Goal: Navigation & Orientation: Find specific page/section

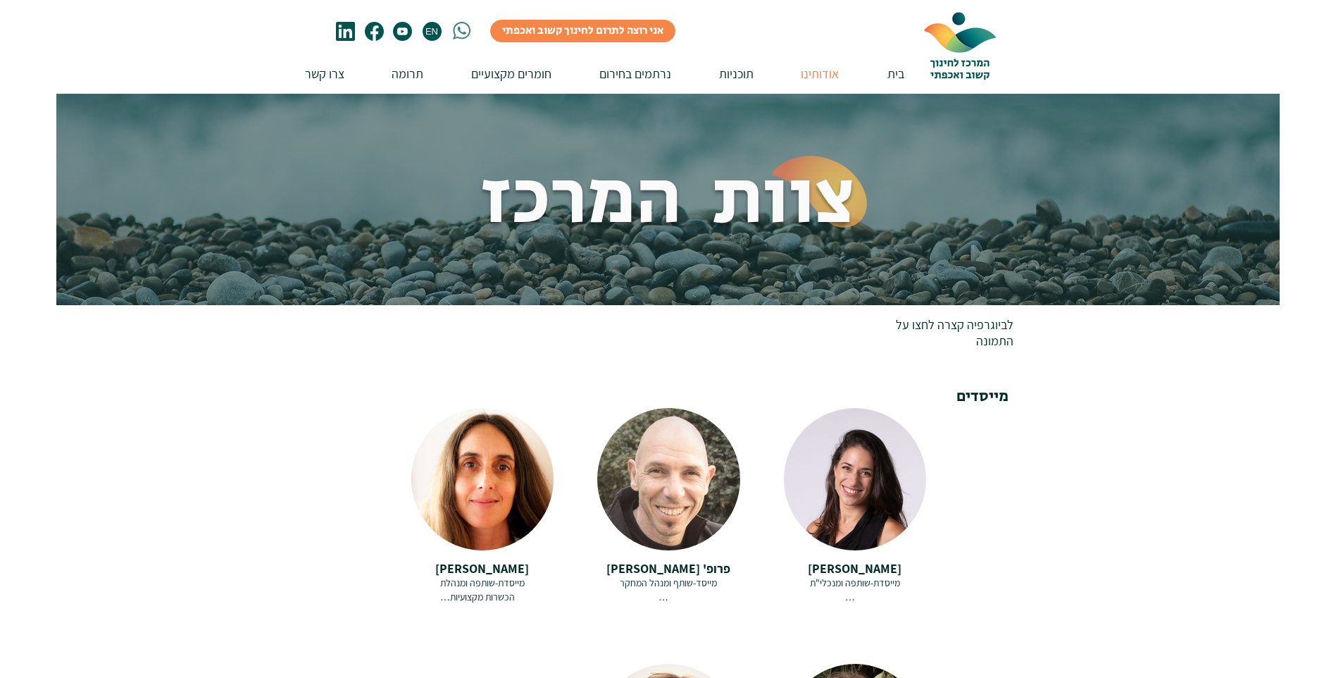
scroll to position [493, 0]
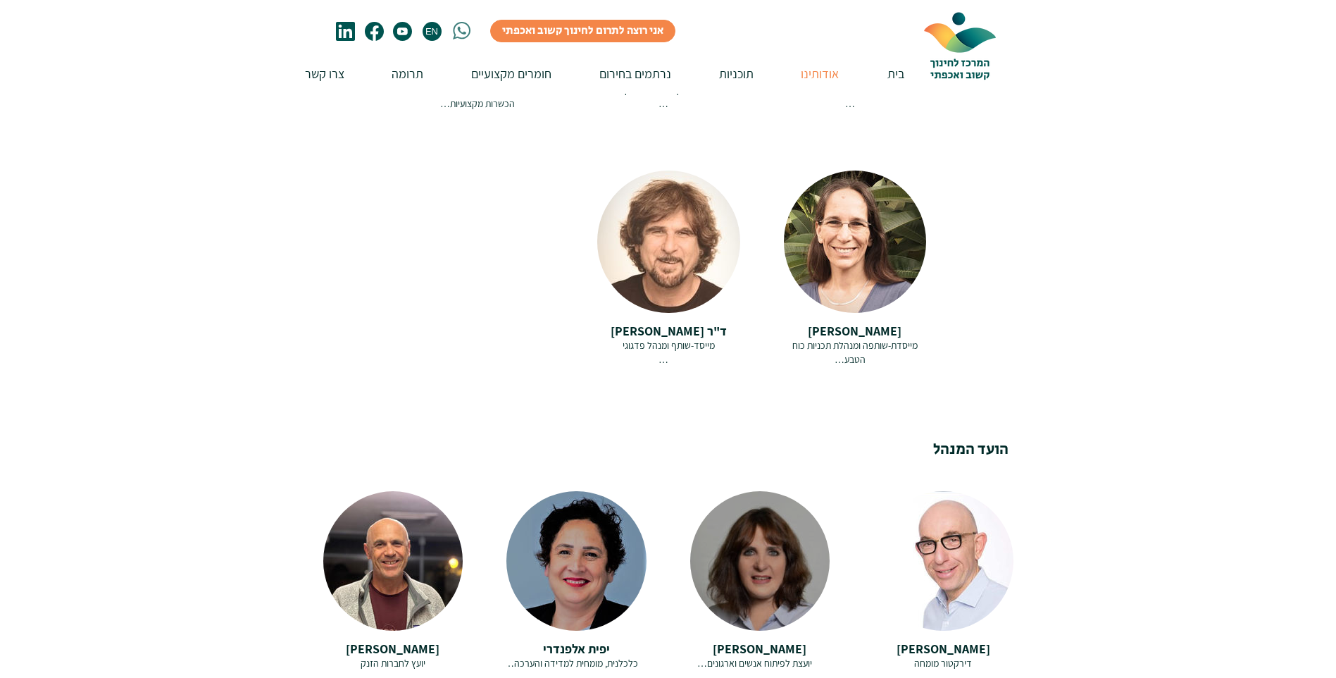
drag, startPoint x: 813, startPoint y: 519, endPoint x: 782, endPoint y: 526, distance: 31.8
click at [782, 526] on div at bounding box center [759, 553] width 139 height 125
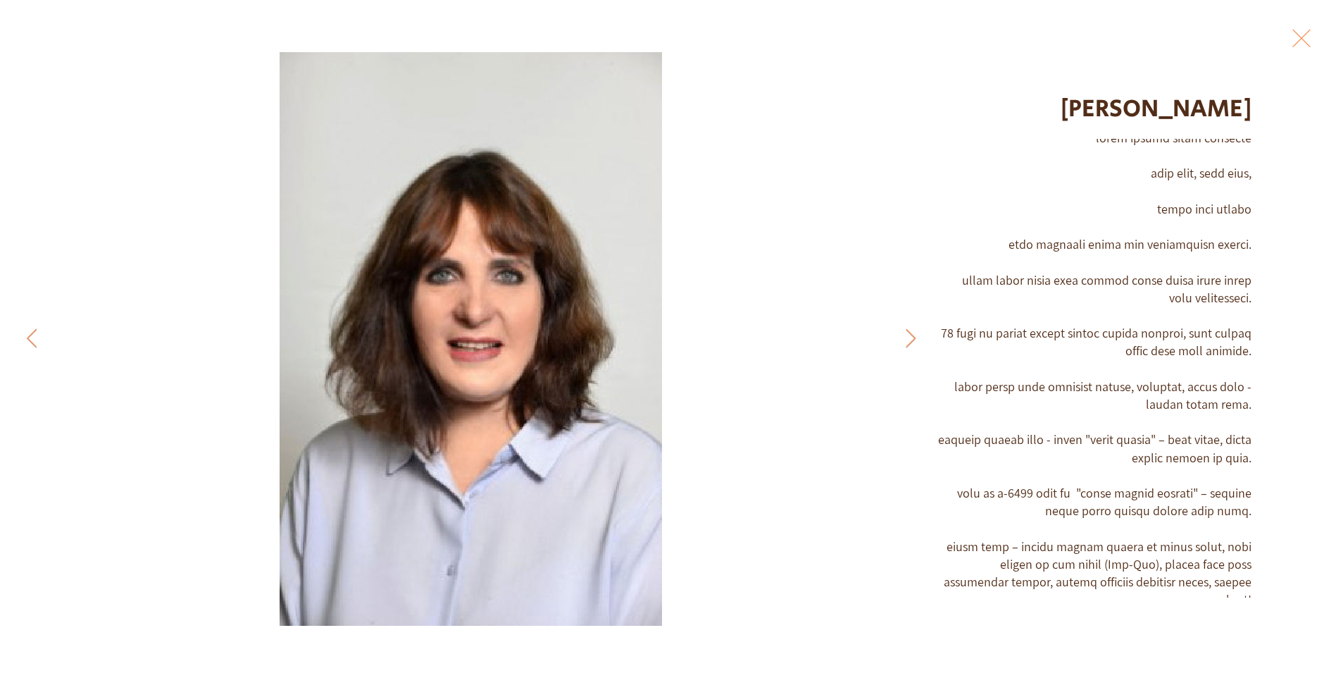
scroll to position [21, 0]
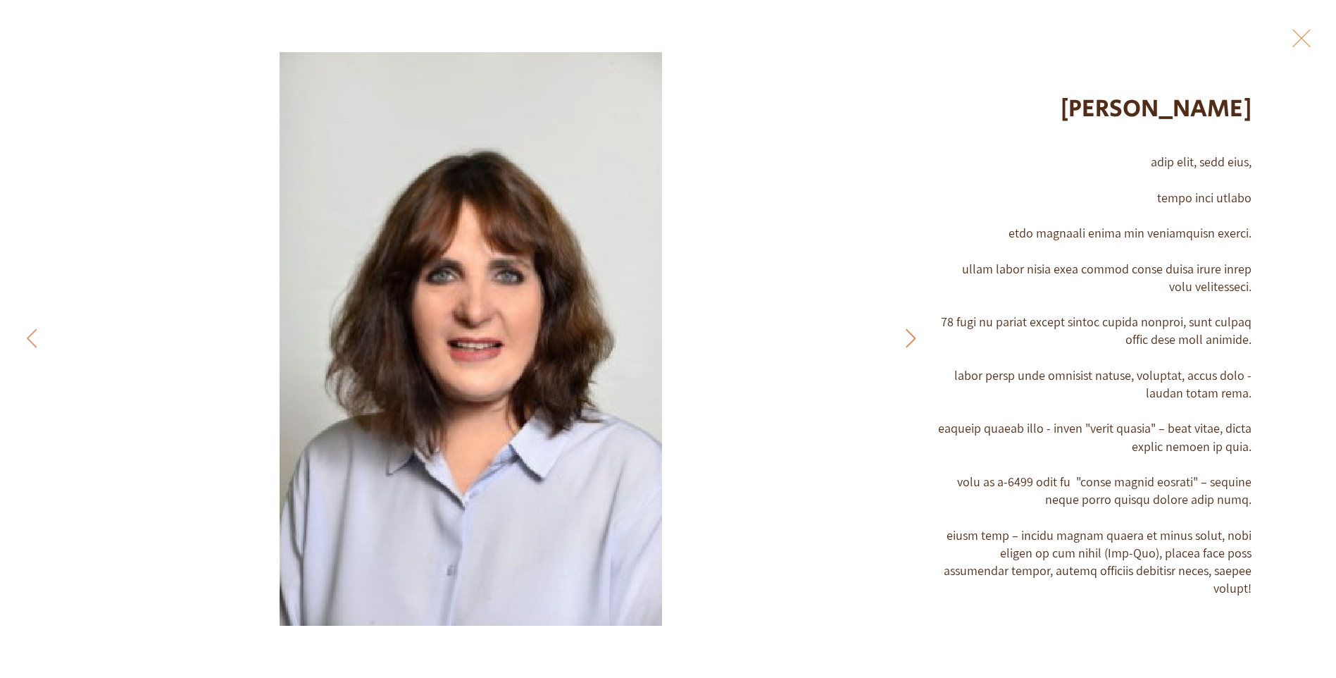
click at [902, 335] on button "Previous Item" at bounding box center [910, 338] width 35 height 35
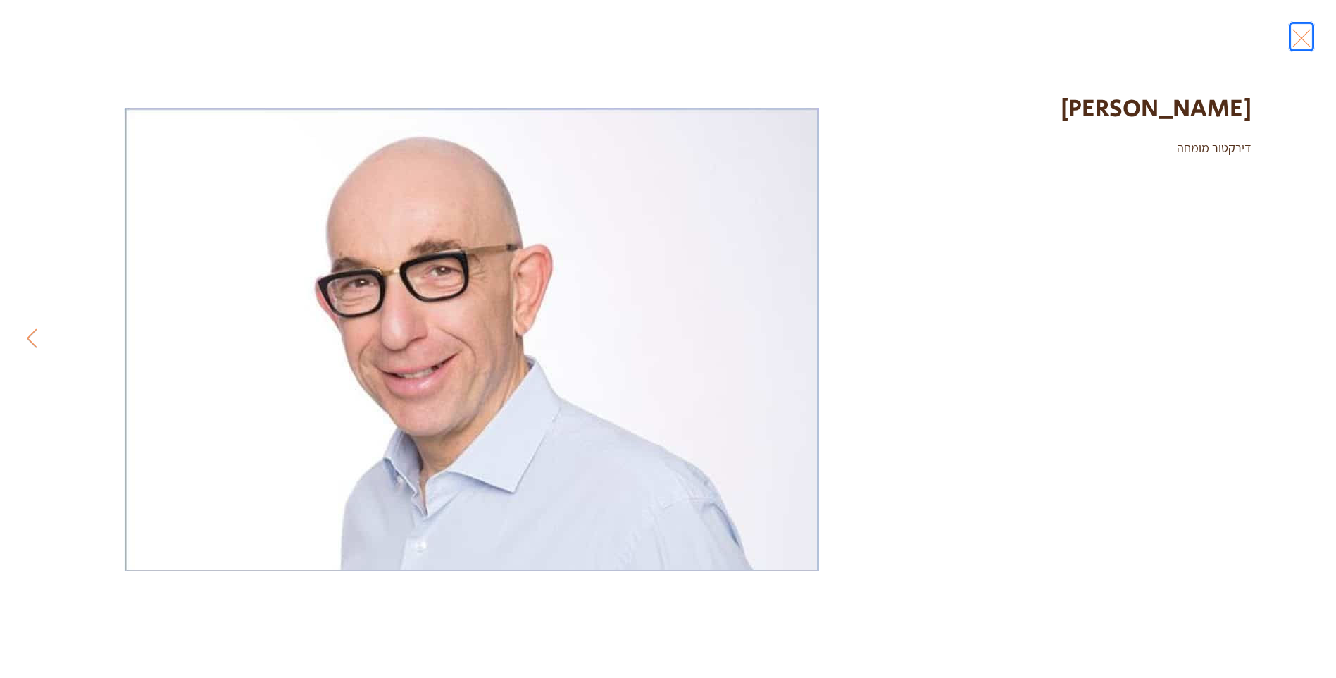
click at [1301, 31] on button "Exit expand mode" at bounding box center [1302, 36] width 27 height 31
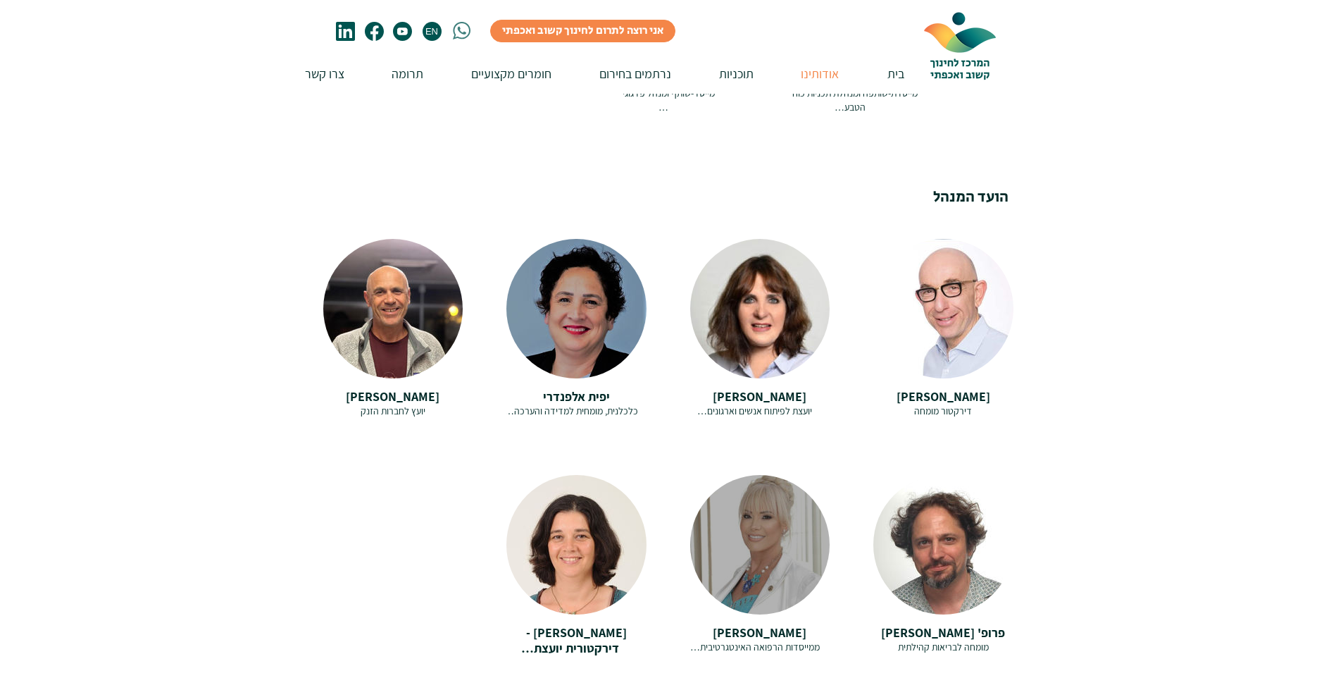
scroll to position [423, 0]
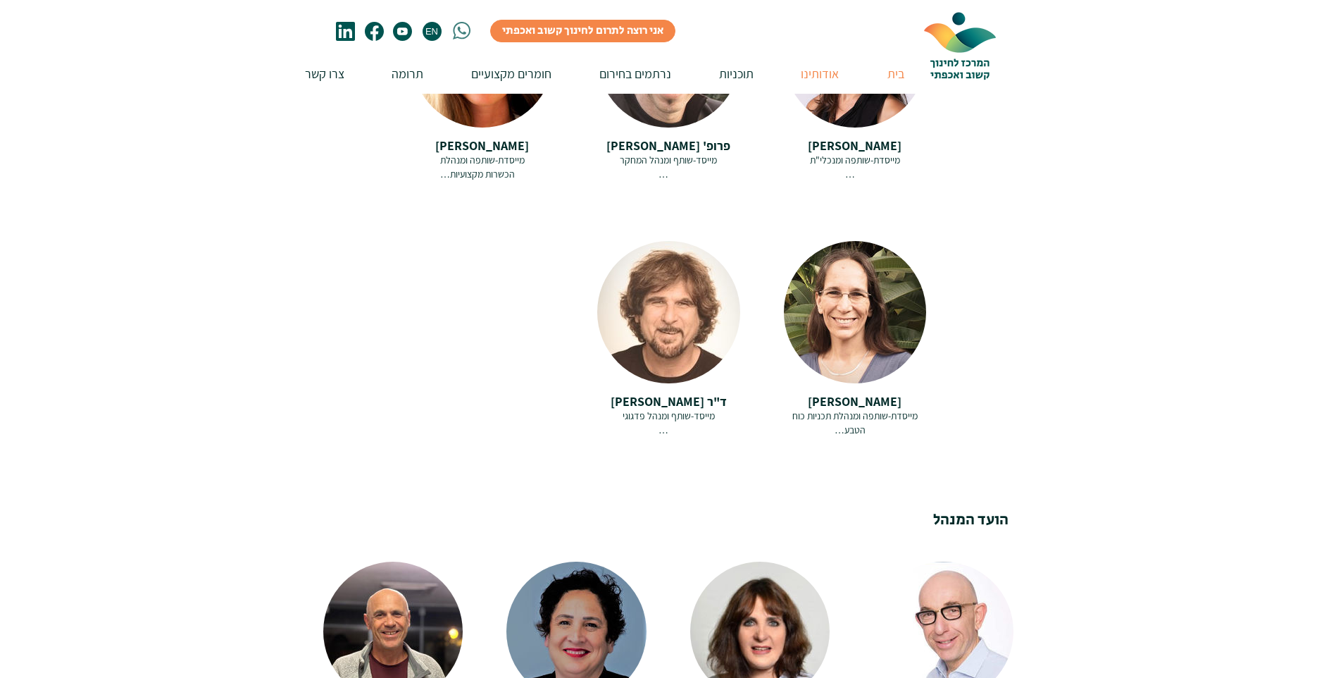
click at [892, 73] on p "בית" at bounding box center [896, 74] width 31 height 40
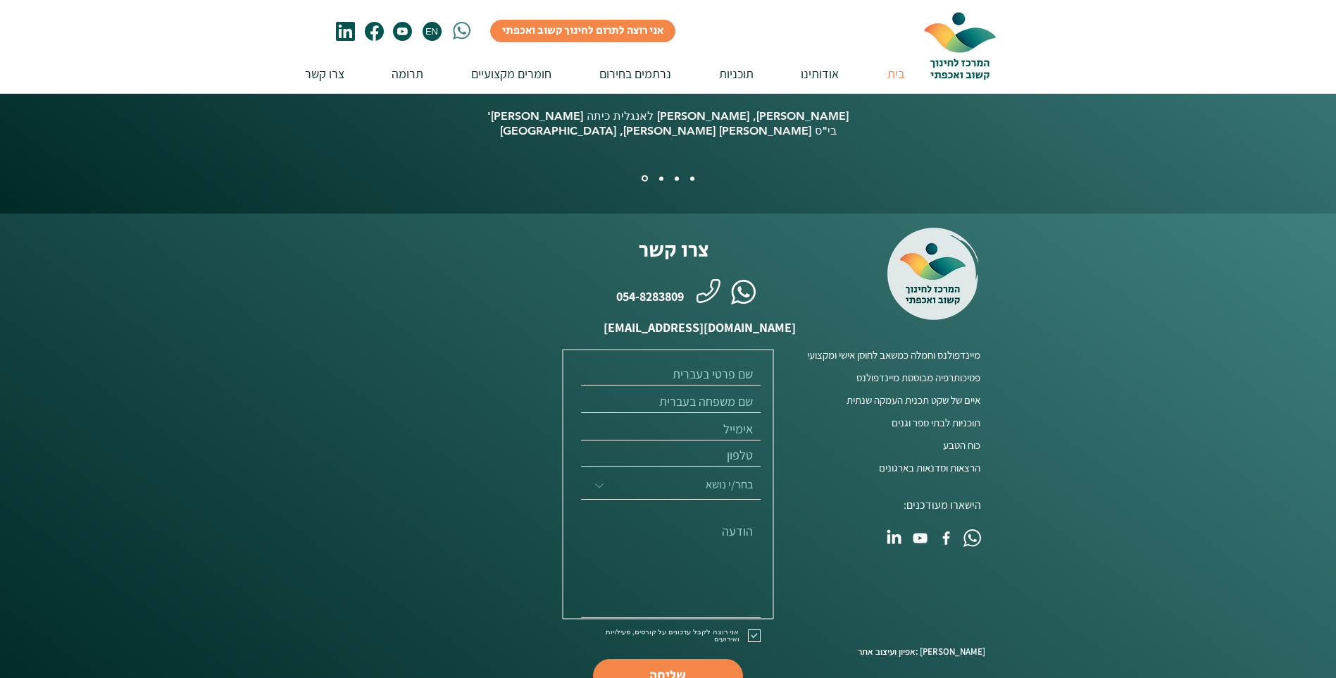
scroll to position [3480, 0]
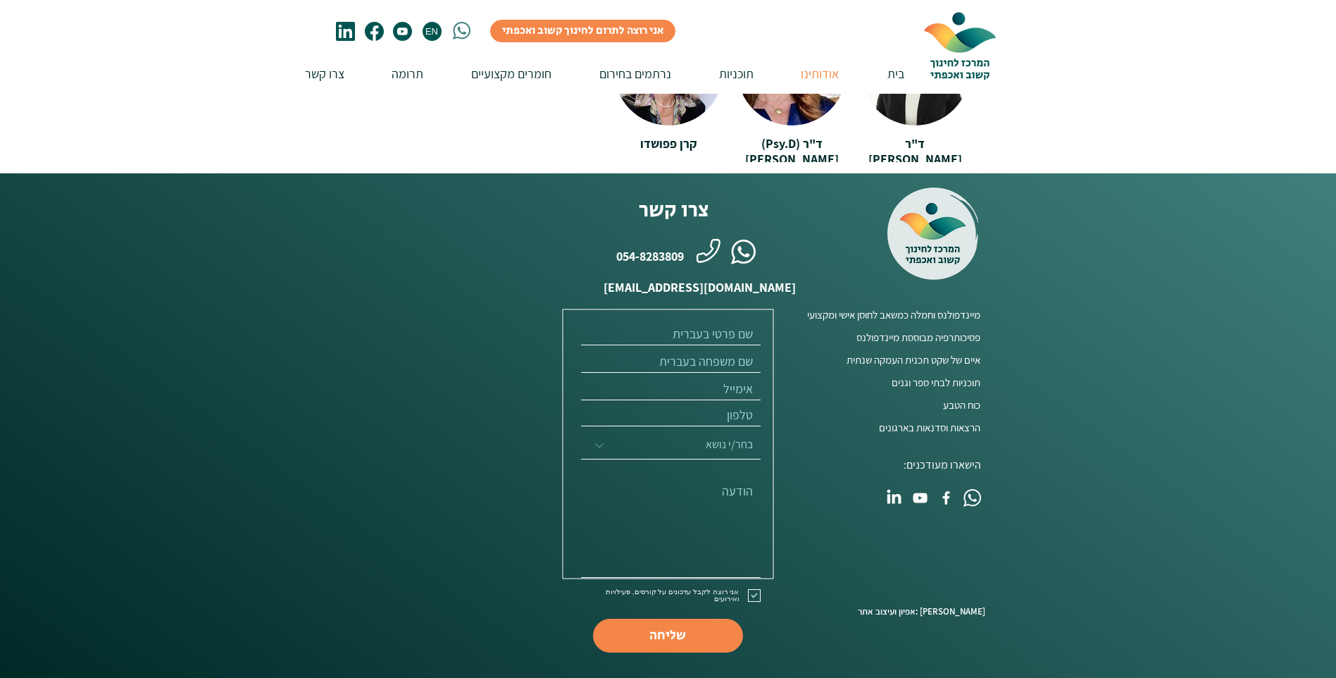
scroll to position [423, 0]
